Goal: Task Accomplishment & Management: Use online tool/utility

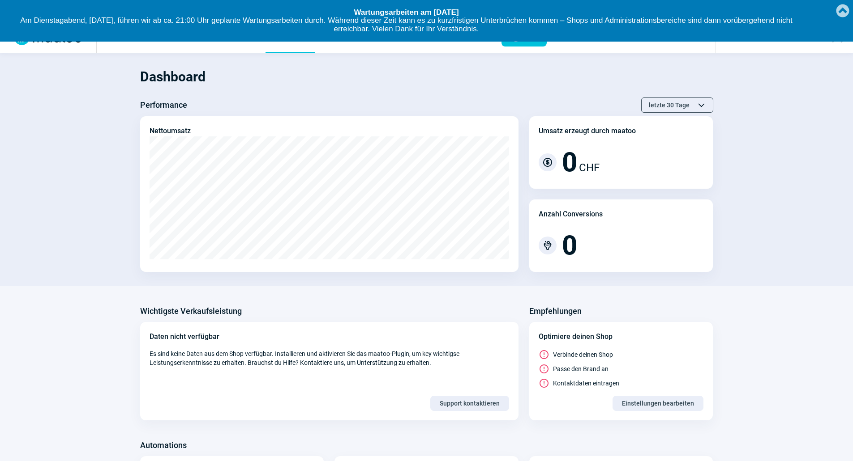
click at [847, 12] on link "Created with [PERSON_NAME] 2.1.2" at bounding box center [842, 10] width 18 height 20
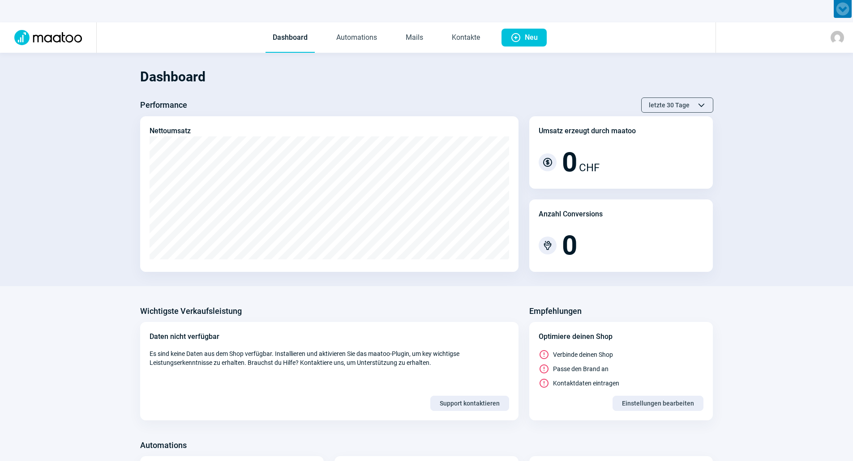
click at [439, 40] on span "Dashboard Automations Mails Kontakte" at bounding box center [376, 37] width 236 height 30
click at [402, 43] on link "Mails" at bounding box center [414, 38] width 32 height 30
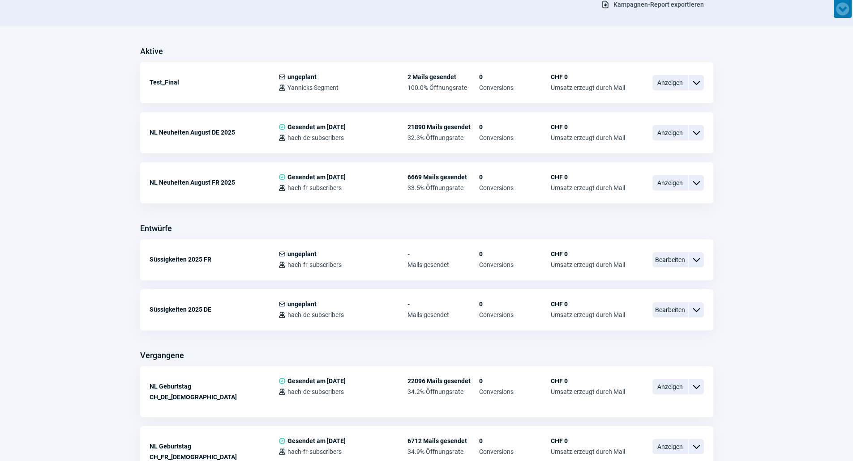
scroll to position [224, 0]
click at [662, 306] on span "Bearbeiten" at bounding box center [670, 309] width 36 height 15
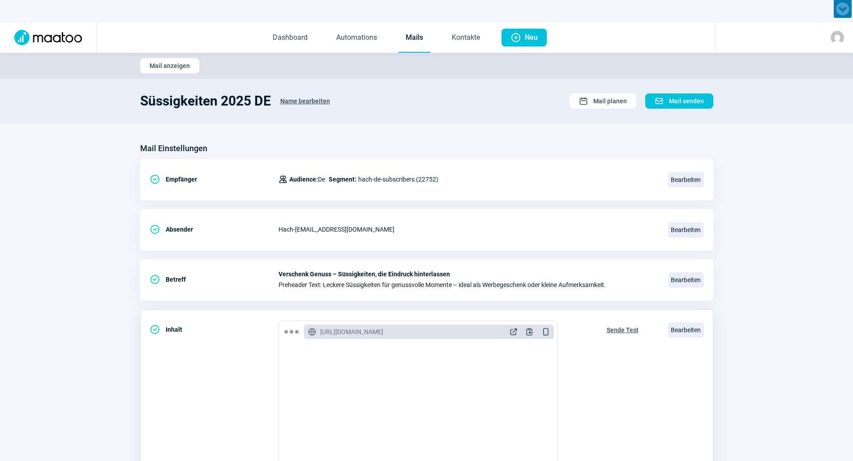
click at [622, 328] on span "Sende Test" at bounding box center [622, 330] width 32 height 14
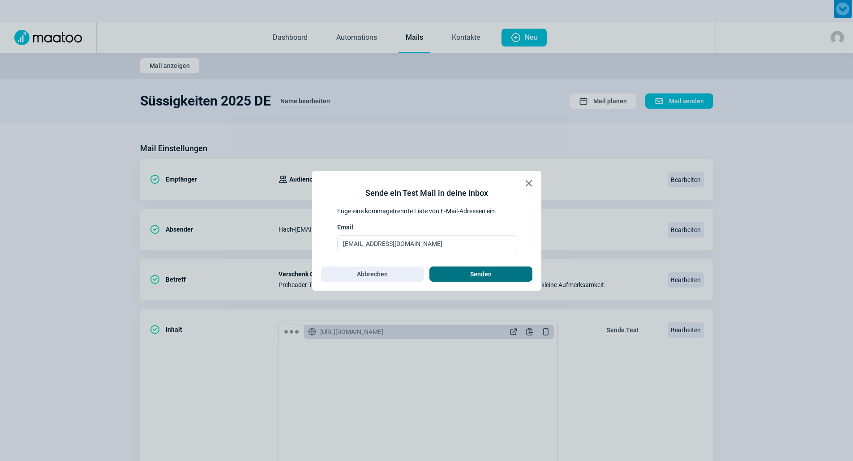
click at [475, 278] on span "Senden" at bounding box center [480, 274] width 21 height 14
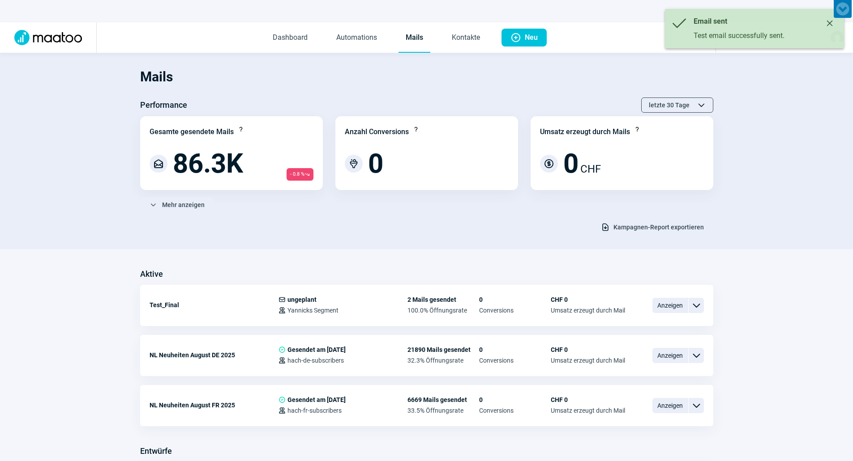
scroll to position [224, 0]
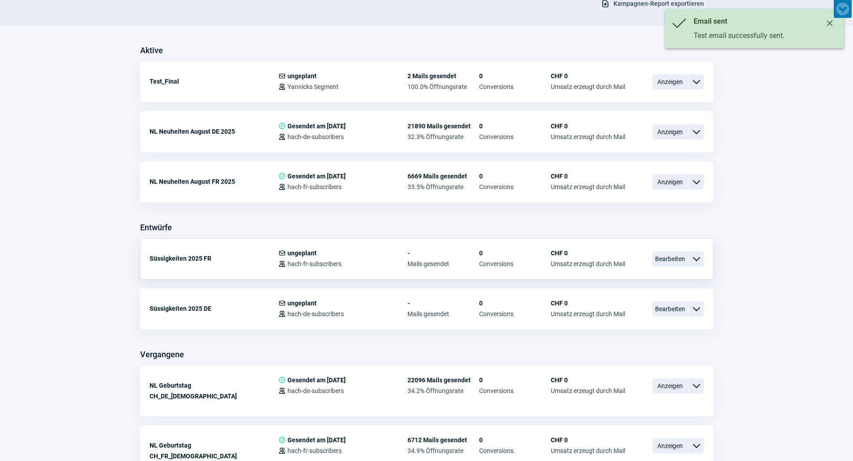
click at [688, 260] on div "ChevronDown icon" at bounding box center [695, 259] width 15 height 15
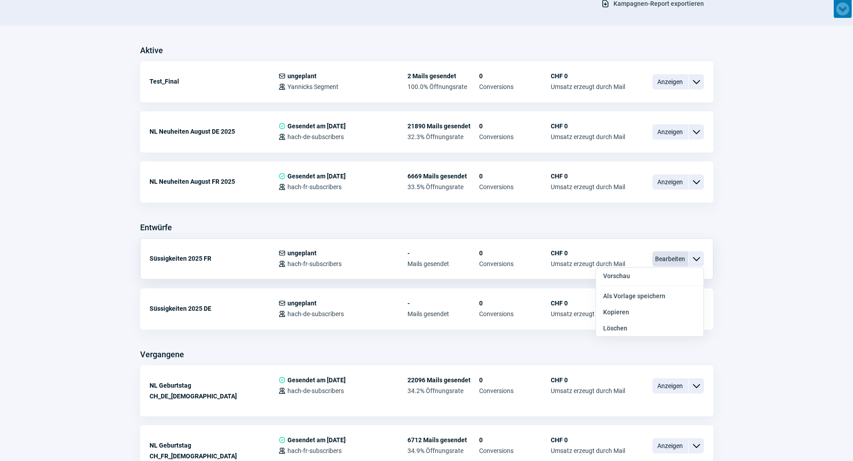
click at [670, 264] on span "Bearbeiten" at bounding box center [670, 259] width 36 height 15
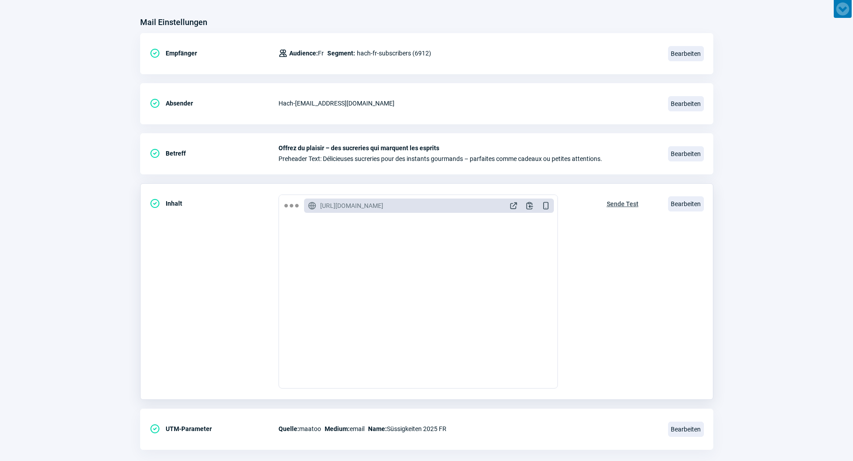
scroll to position [134, 0]
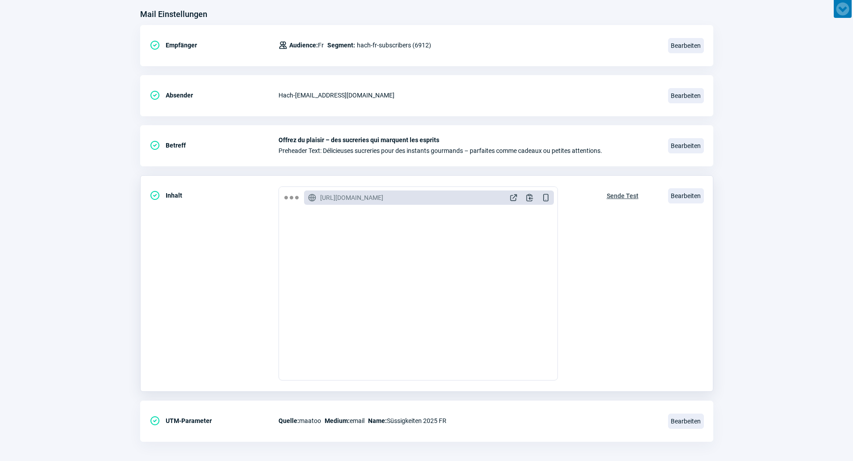
click at [629, 198] on span "Sende Test" at bounding box center [622, 196] width 32 height 14
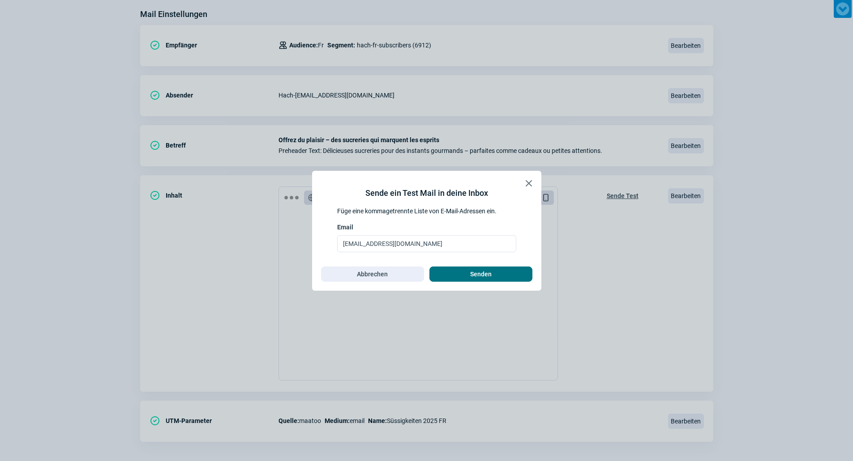
click at [476, 271] on span "Senden" at bounding box center [480, 274] width 21 height 14
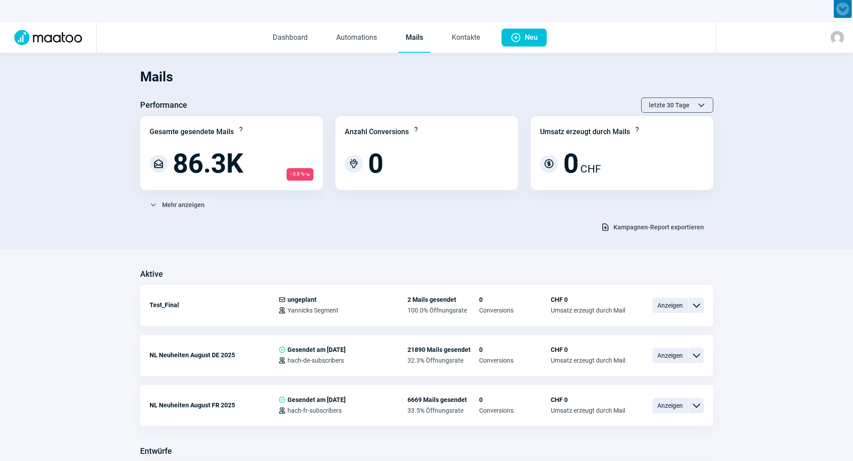
click at [71, 31] on img at bounding box center [48, 37] width 78 height 15
